Goal: Task Accomplishment & Management: Manage account settings

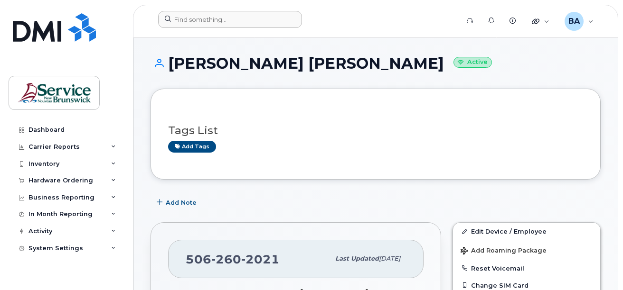
scroll to position [285, 0]
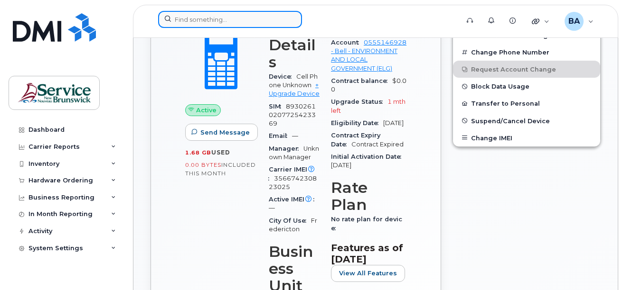
click at [267, 16] on input at bounding box center [230, 19] width 144 height 17
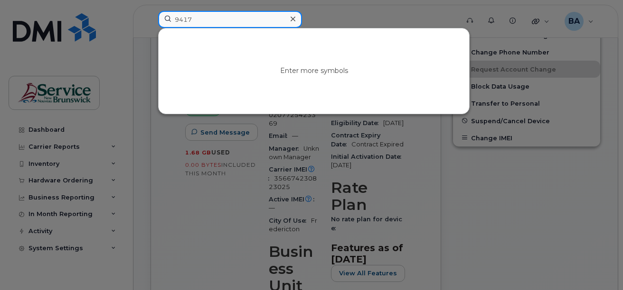
type input "9417"
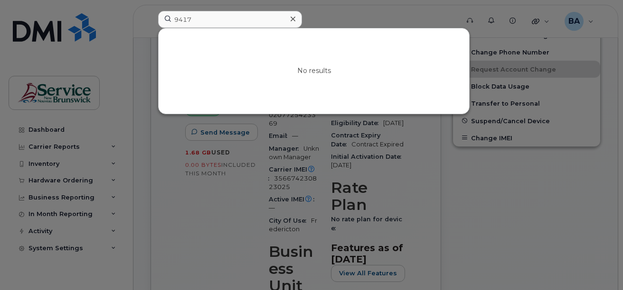
click at [465, 193] on div at bounding box center [311, 145] width 623 height 290
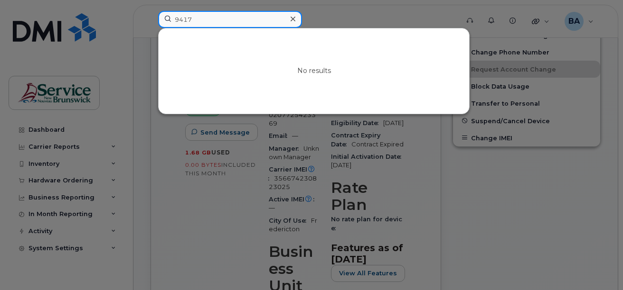
drag, startPoint x: 195, startPoint y: 21, endPoint x: 100, endPoint y: 19, distance: 94.4
click at [150, 19] on div "9417 No results" at bounding box center [304, 21] width 309 height 21
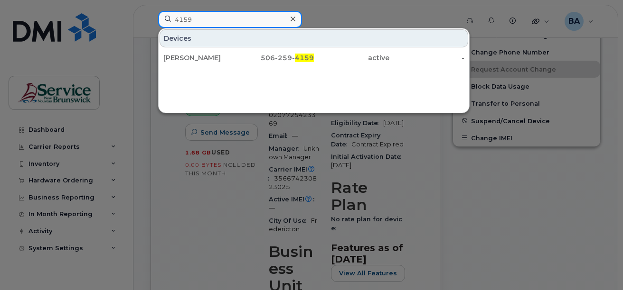
drag, startPoint x: 205, startPoint y: 19, endPoint x: 138, endPoint y: 19, distance: 67.9
click at [150, 19] on div "4159 Devices Tanya London 506-259- 4159 active -" at bounding box center [304, 21] width 309 height 21
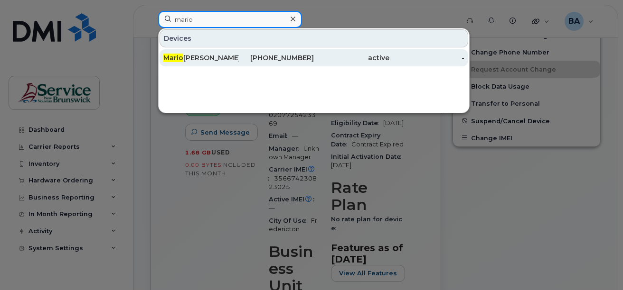
type input "mario"
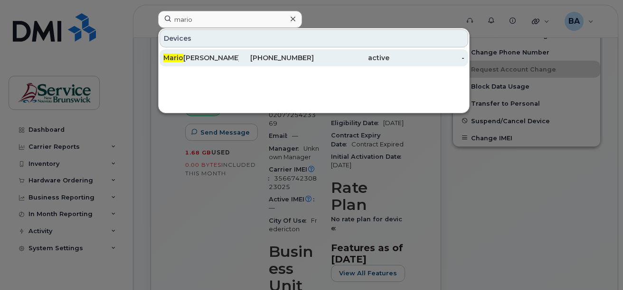
click at [203, 56] on div "Mario Leblanc" at bounding box center [200, 57] width 75 height 9
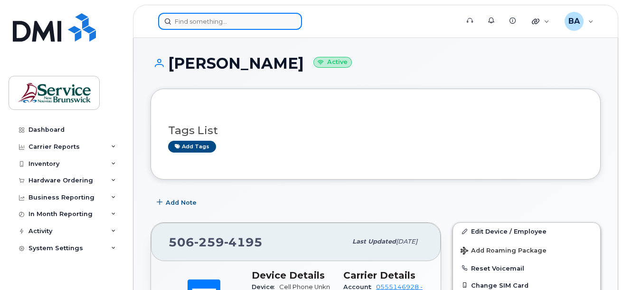
click at [279, 19] on input at bounding box center [230, 21] width 144 height 17
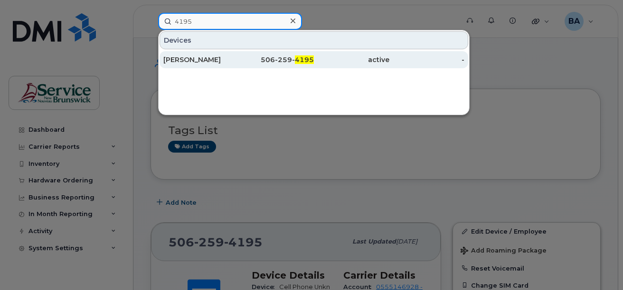
type input "4195"
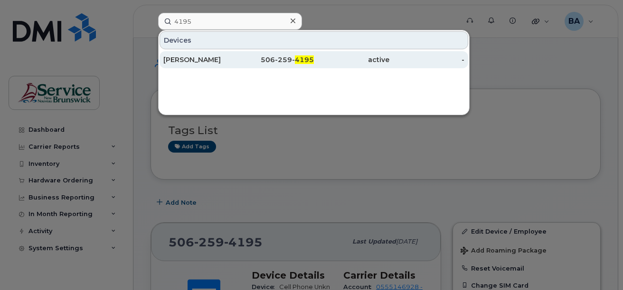
click at [244, 63] on div "506-259- 4195" at bounding box center [276, 59] width 75 height 9
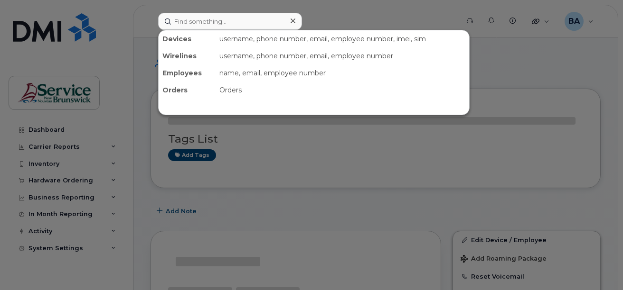
click at [222, 19] on input at bounding box center [230, 21] width 144 height 17
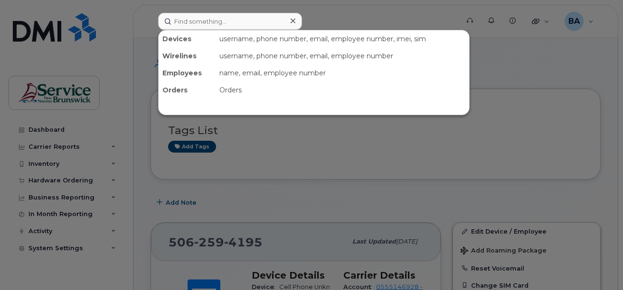
click at [322, 19] on div at bounding box center [311, 145] width 623 height 290
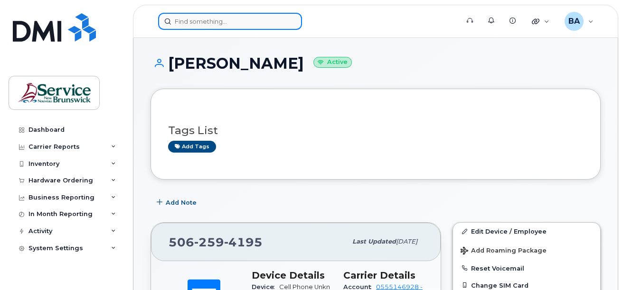
click at [239, 22] on input at bounding box center [230, 21] width 144 height 17
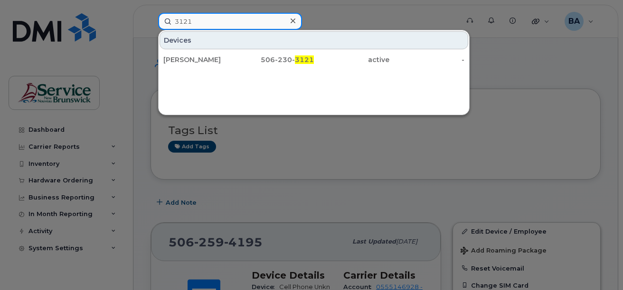
click at [213, 21] on input "3121" at bounding box center [230, 21] width 144 height 17
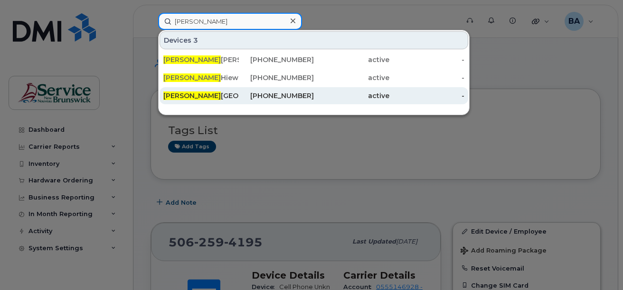
type input "tanya"
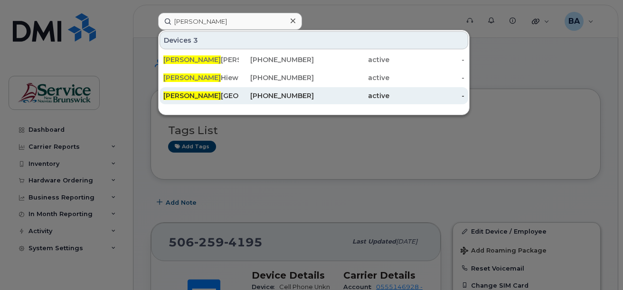
click at [188, 96] on div "Tanya London" at bounding box center [200, 95] width 75 height 9
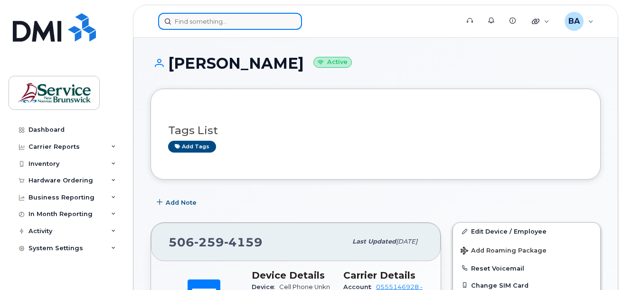
click at [214, 21] on input at bounding box center [230, 21] width 144 height 17
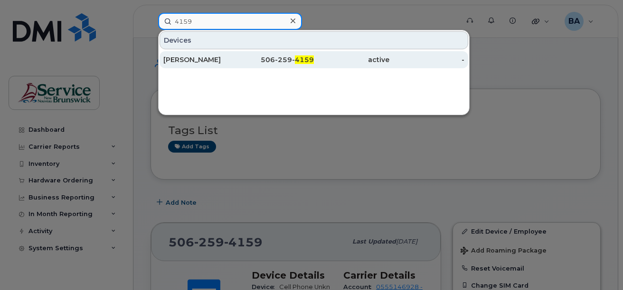
scroll to position [47, 0]
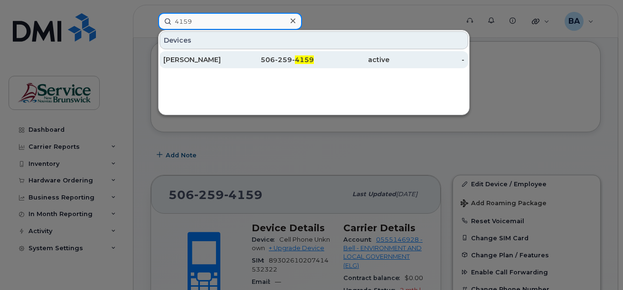
type input "4159"
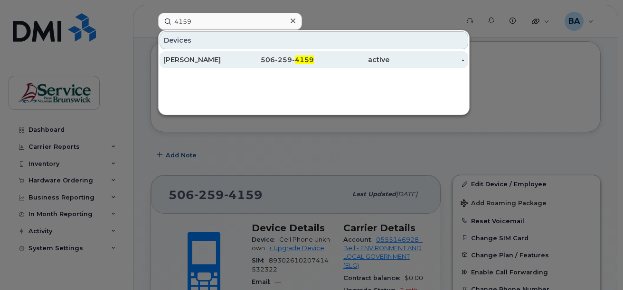
click at [284, 61] on div "506-259- 4159" at bounding box center [276, 59] width 75 height 9
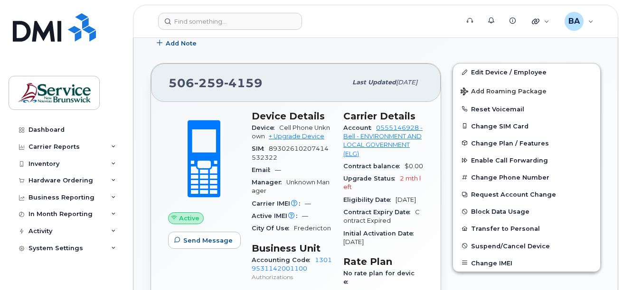
scroll to position [190, 0]
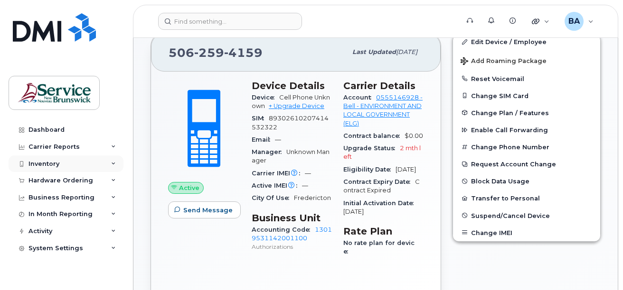
click at [43, 164] on div "Inventory" at bounding box center [43, 164] width 31 height 8
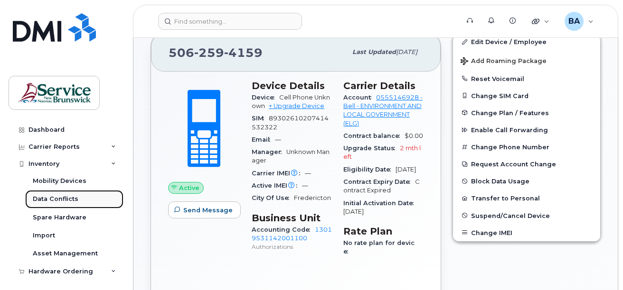
click at [43, 199] on div "Data Conflicts" at bounding box center [56, 199] width 46 height 9
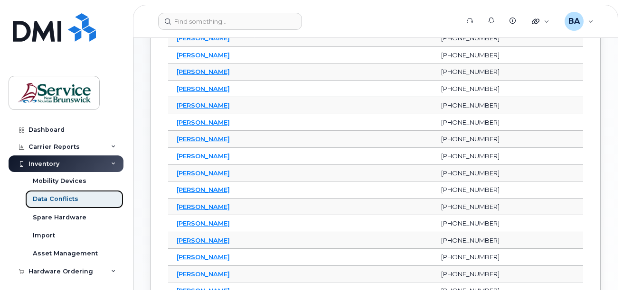
scroll to position [332, 0]
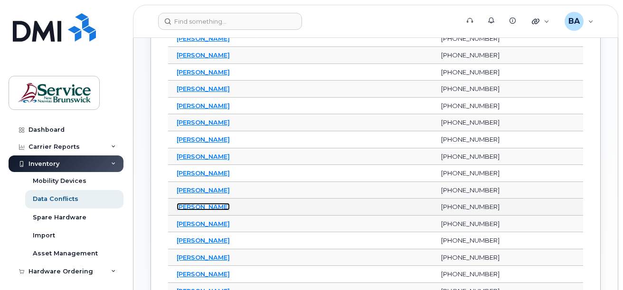
click at [202, 206] on link "Mario Leblanc" at bounding box center [203, 207] width 53 height 8
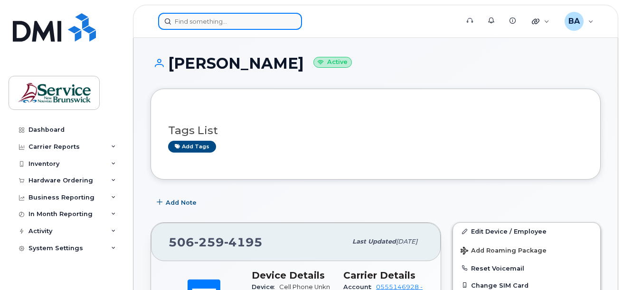
click at [226, 21] on input at bounding box center [230, 21] width 144 height 17
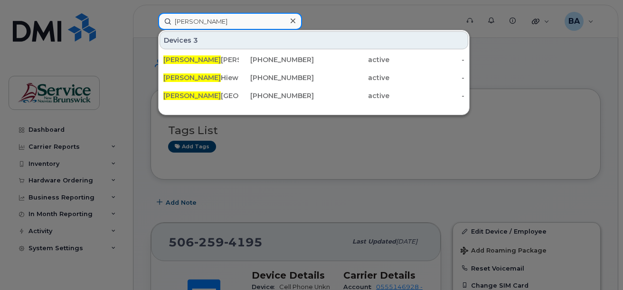
type input "tanya"
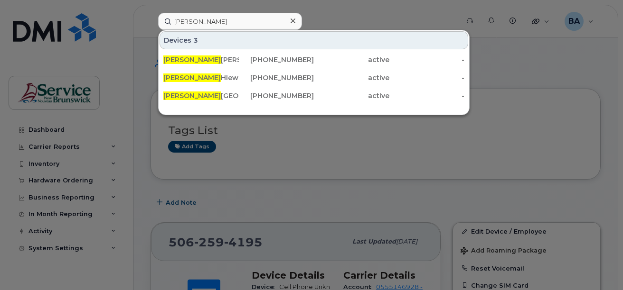
click at [314, 150] on div at bounding box center [311, 145] width 623 height 290
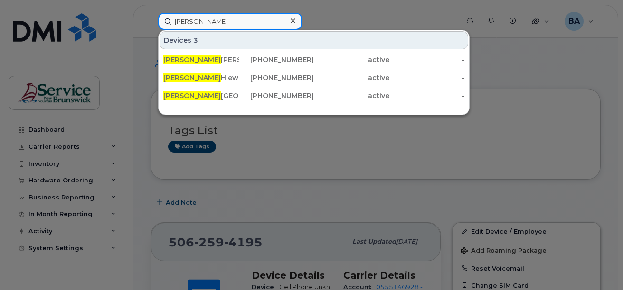
drag, startPoint x: 198, startPoint y: 18, endPoint x: 162, endPoint y: 17, distance: 36.5
click at [162, 17] on input "tanya" at bounding box center [230, 21] width 144 height 17
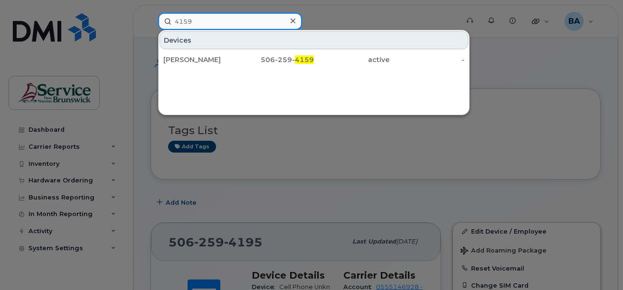
drag, startPoint x: 180, startPoint y: 23, endPoint x: 155, endPoint y: 22, distance: 24.7
click at [156, 22] on div "4159 Devices Tanya London 506-259- 4159 active -" at bounding box center [304, 21] width 309 height 17
type input "4195"
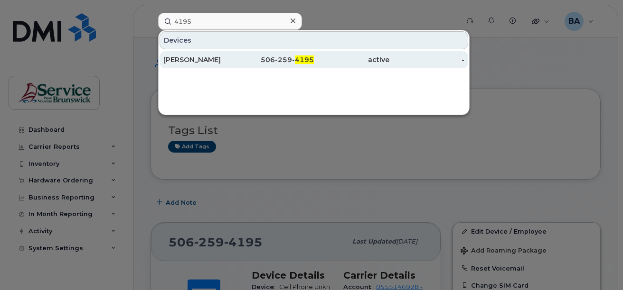
click at [193, 56] on div "Mario Leblanc" at bounding box center [200, 59] width 75 height 9
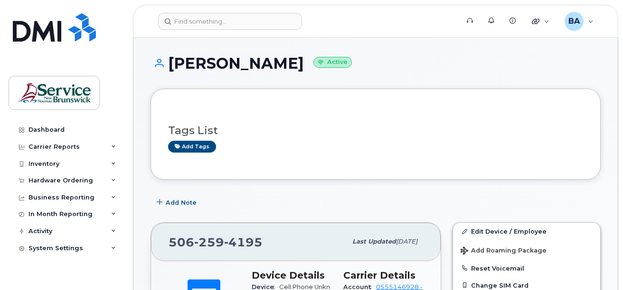
click at [449, 114] on div "Tags List Add tags" at bounding box center [375, 134] width 415 height 56
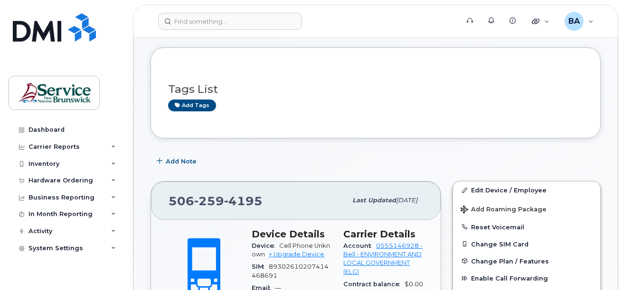
scroll to position [95, 0]
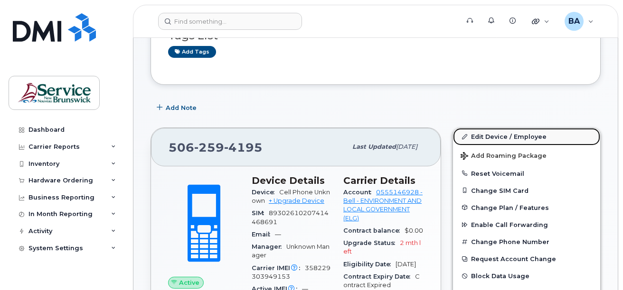
click at [501, 133] on link "Edit Device / Employee" at bounding box center [526, 136] width 147 height 17
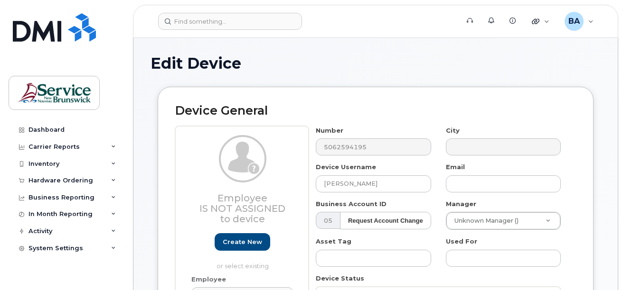
select select "34532060"
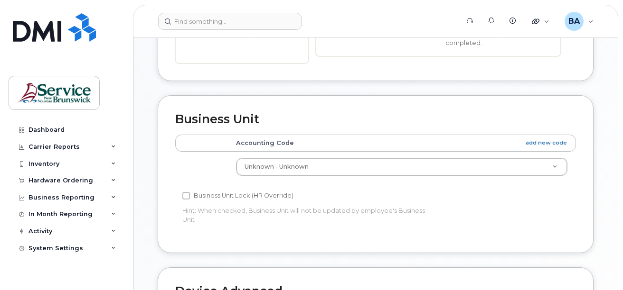
scroll to position [332, 0]
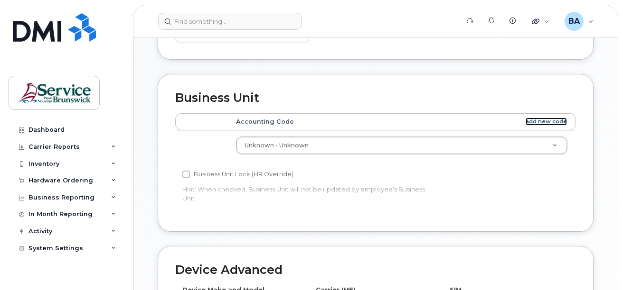
click at [551, 118] on link "add new code" at bounding box center [545, 122] width 41 height 8
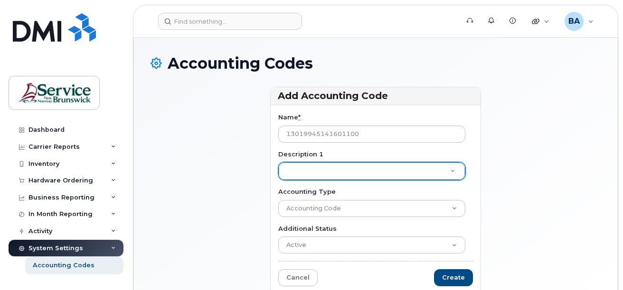
type input "13019945141601100"
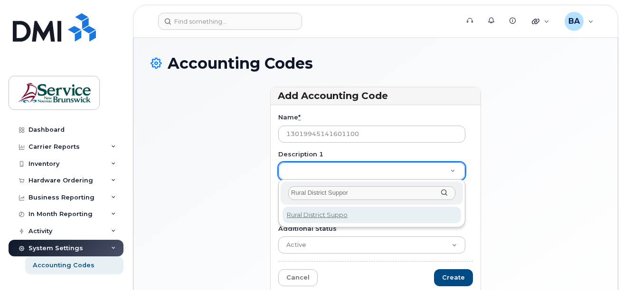
type input "Rural District Support"
click at [433, 195] on input "Rural District Support" at bounding box center [371, 193] width 167 height 14
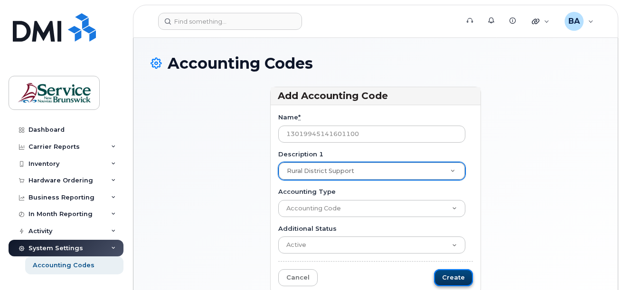
click at [461, 277] on input "Create" at bounding box center [453, 279] width 39 height 18
type input "Saving..."
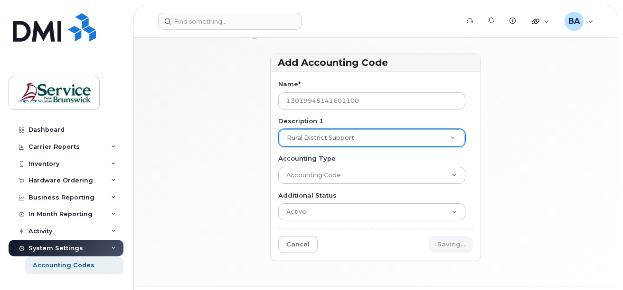
scroll to position [47, 0]
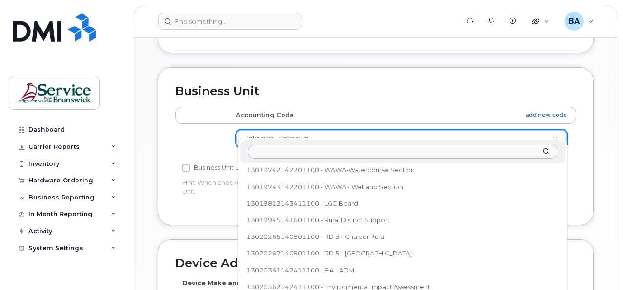
scroll to position [425, 0]
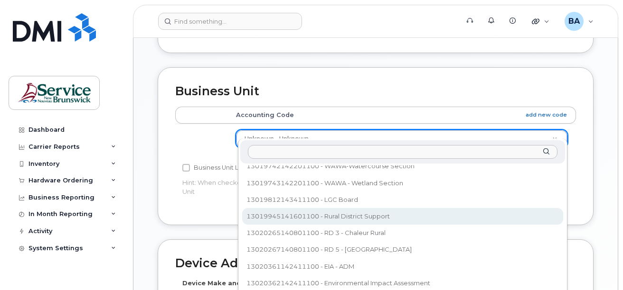
select select "36251932"
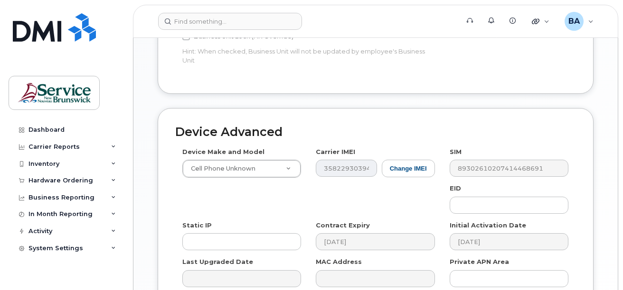
scroll to position [603, 0]
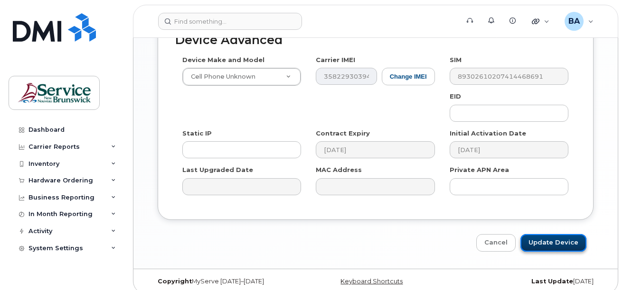
click at [544, 237] on input "Update Device" at bounding box center [553, 243] width 66 height 18
type input "Saving..."
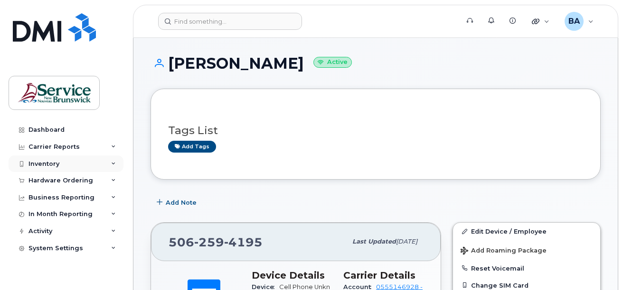
click at [38, 168] on div "Inventory" at bounding box center [66, 164] width 115 height 17
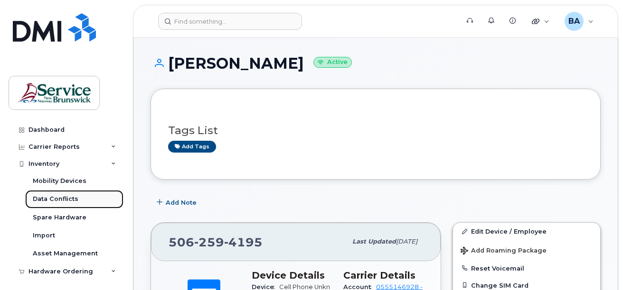
click at [42, 197] on div "Data Conflicts" at bounding box center [56, 199] width 46 height 9
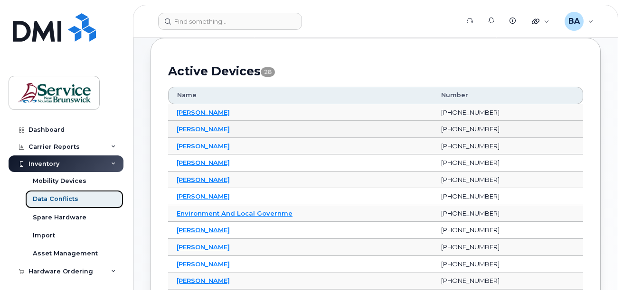
scroll to position [190, 0]
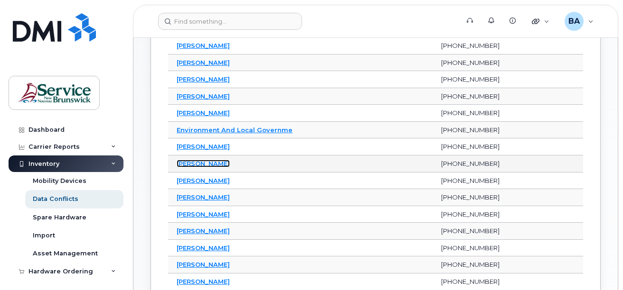
click at [202, 166] on link "[PERSON_NAME]" at bounding box center [203, 164] width 53 height 8
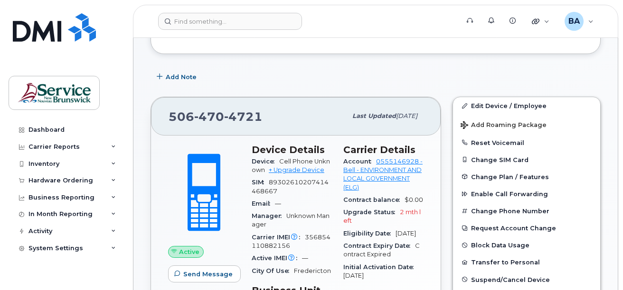
scroll to position [142, 0]
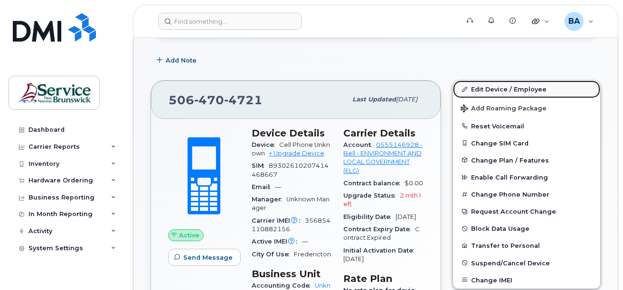
click at [500, 90] on link "Edit Device / Employee" at bounding box center [526, 89] width 147 height 17
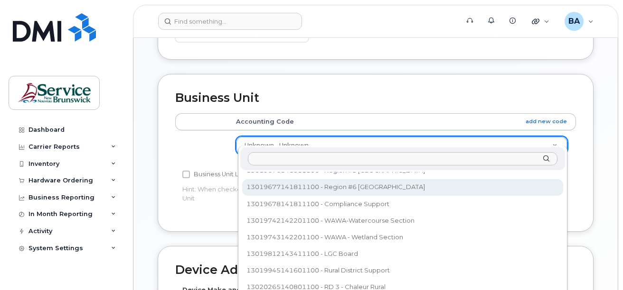
scroll to position [425, 0]
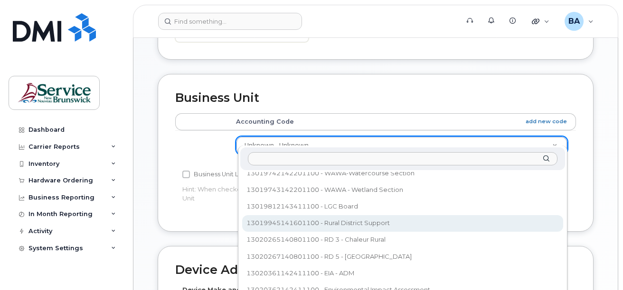
select select "36251932"
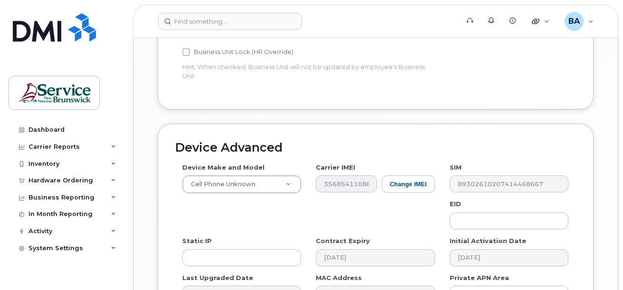
scroll to position [562, 0]
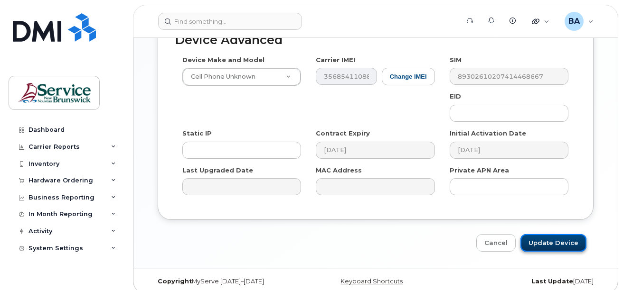
click at [554, 242] on input "Update Device" at bounding box center [553, 243] width 66 height 18
type input "Saving..."
